Goal: Information Seeking & Learning: Learn about a topic

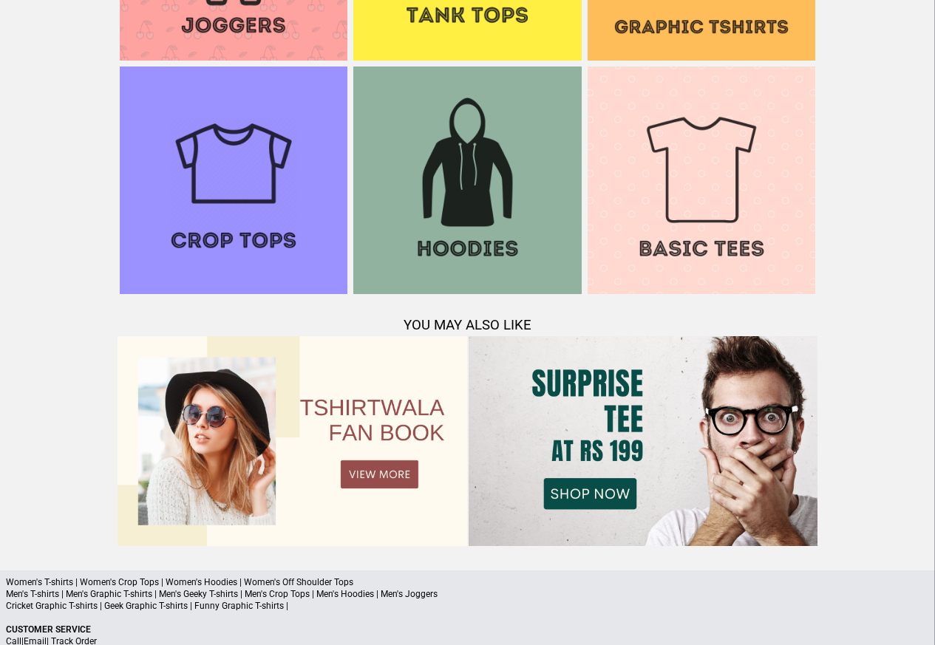
scroll to position [1427, 0]
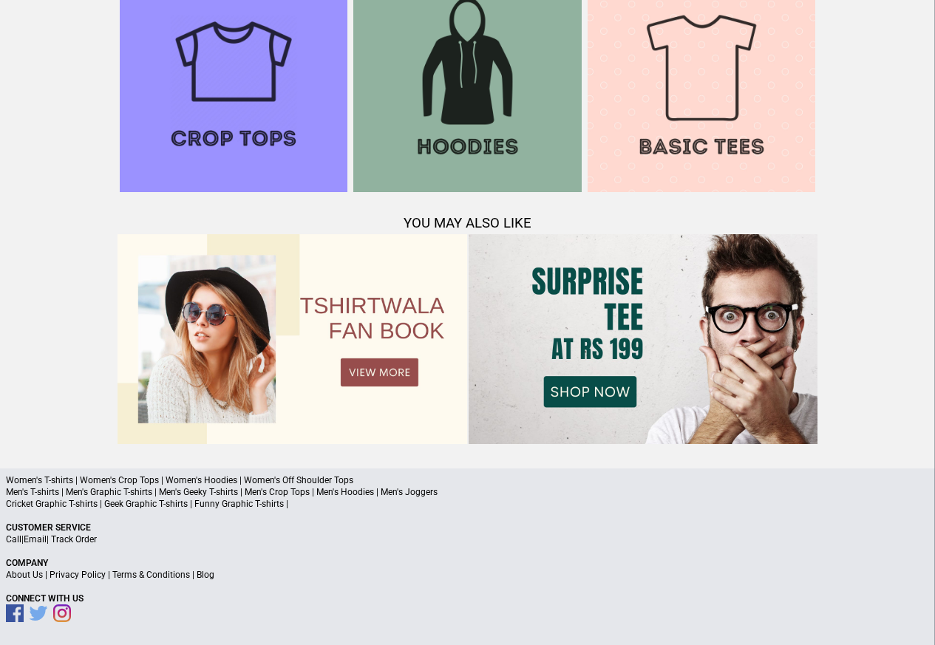
click at [189, 577] on p "About Us | Privacy Policy | Terms & Conditions | Blog" at bounding box center [467, 575] width 923 height 12
click at [203, 577] on a"] "Blog" at bounding box center [206, 575] width 18 height 10
